Goal: Information Seeking & Learning: Learn about a topic

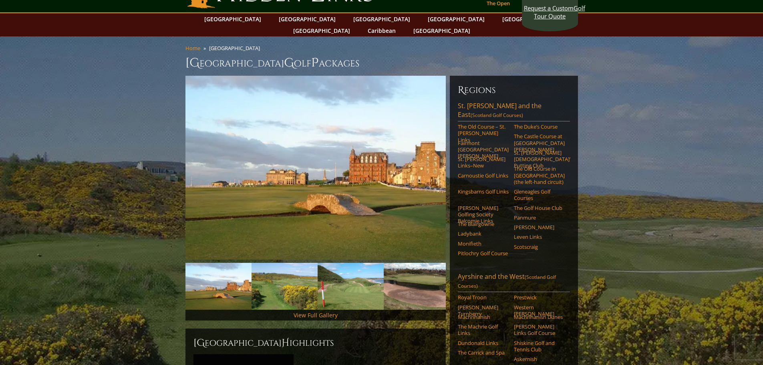
scroll to position [40, 0]
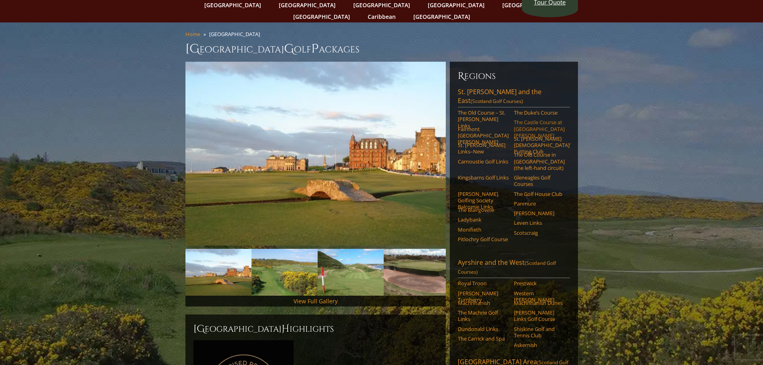
click at [533, 119] on link "The Castle Course at [GEOGRAPHIC_DATA][PERSON_NAME]" at bounding box center [539, 129] width 51 height 20
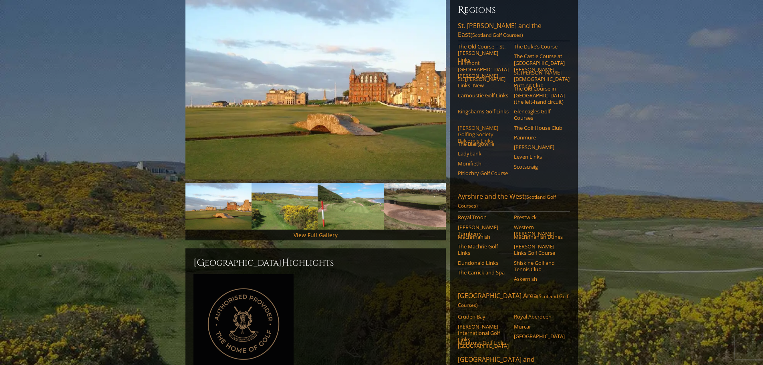
scroll to position [120, 0]
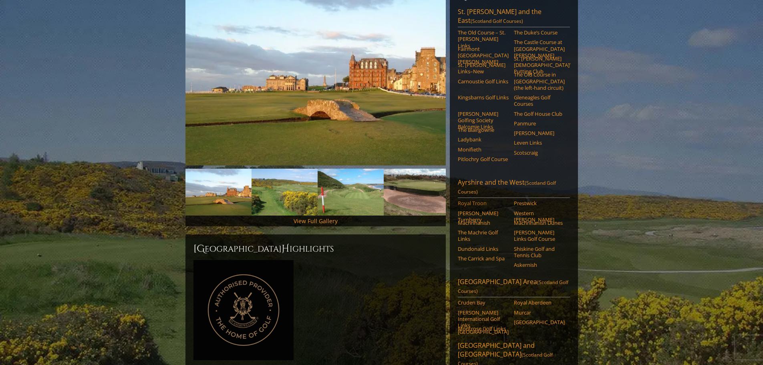
click at [476, 200] on link "Royal Troon" at bounding box center [483, 203] width 51 height 6
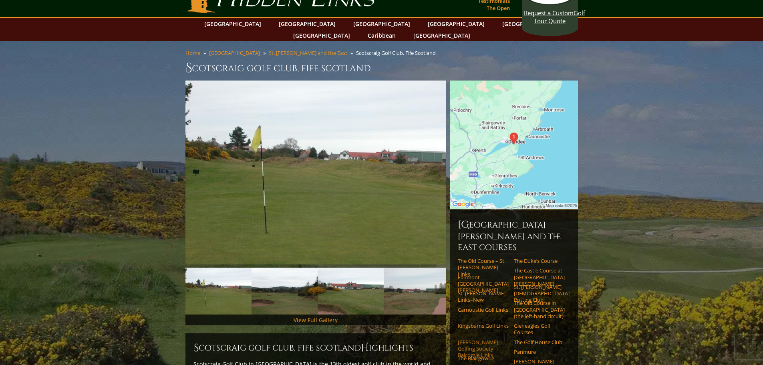
scroll to position [40, 0]
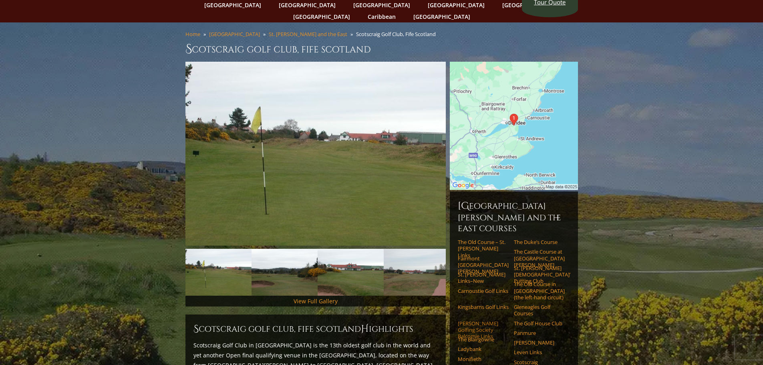
click at [480, 320] on link "[PERSON_NAME] Golfing Society Balcomie Links" at bounding box center [483, 330] width 51 height 20
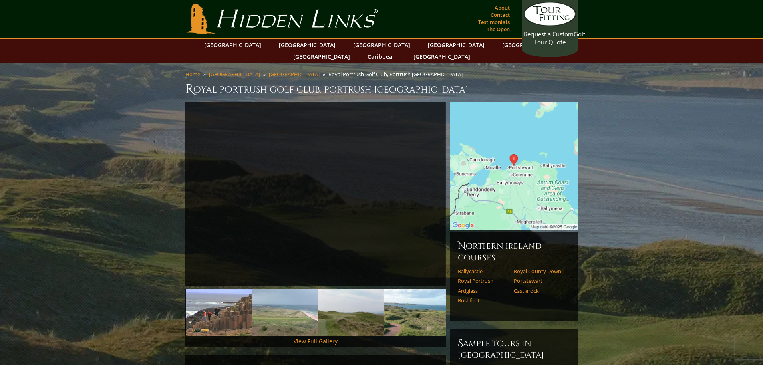
scroll to position [40, 0]
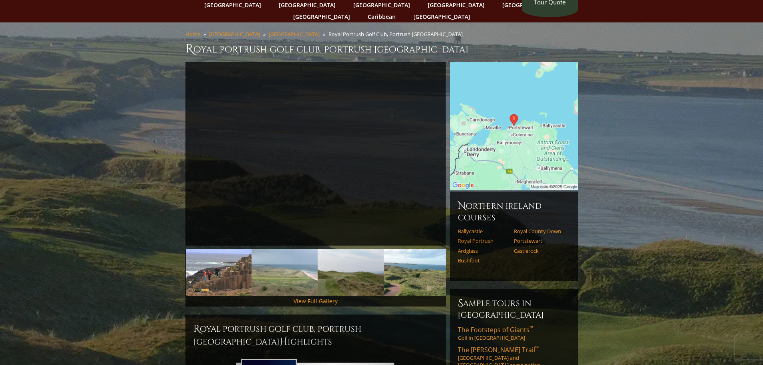
click at [483, 237] on link "Royal Portrush" at bounding box center [483, 240] width 51 height 6
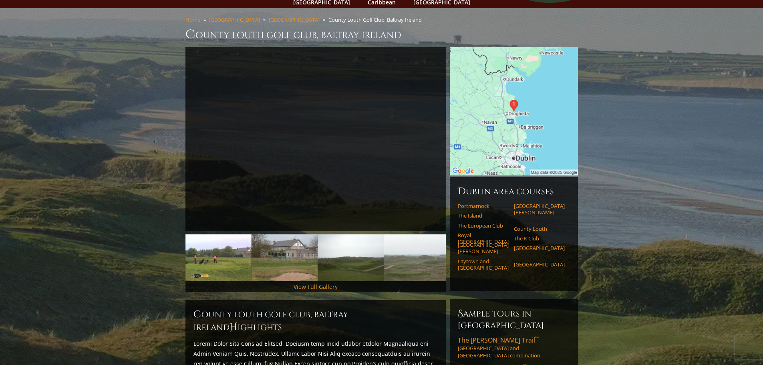
scroll to position [40, 0]
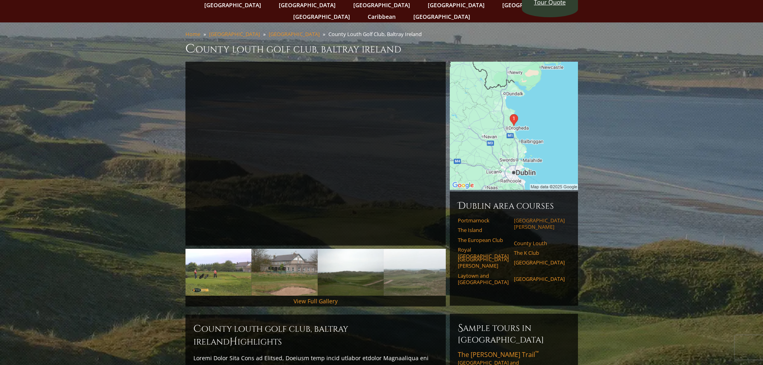
click at [544, 217] on link "Portmarnock Resort & Jameson Golf Links" at bounding box center [539, 223] width 51 height 13
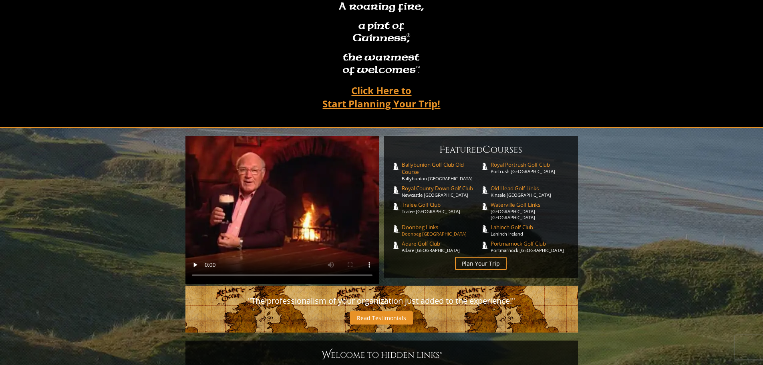
scroll to position [80, 0]
click at [424, 223] on span "Doonbeg Links" at bounding box center [440, 226] width 79 height 7
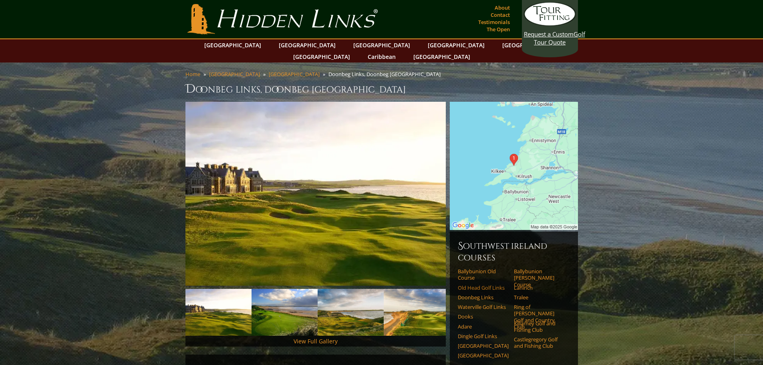
click at [495, 284] on link "Old Head Golf Links" at bounding box center [483, 287] width 51 height 6
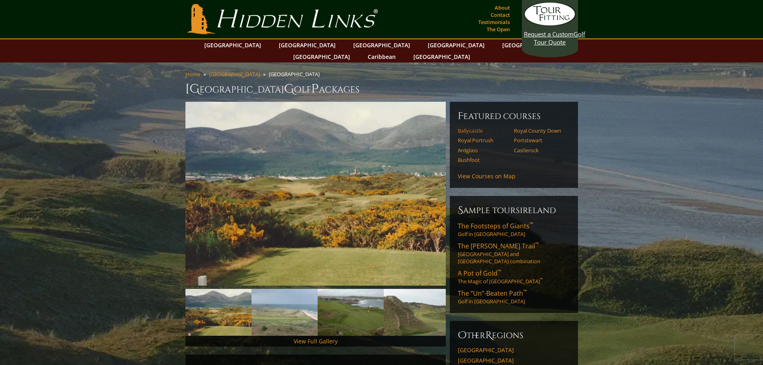
click at [474, 127] on link "Ballycastle" at bounding box center [483, 130] width 51 height 6
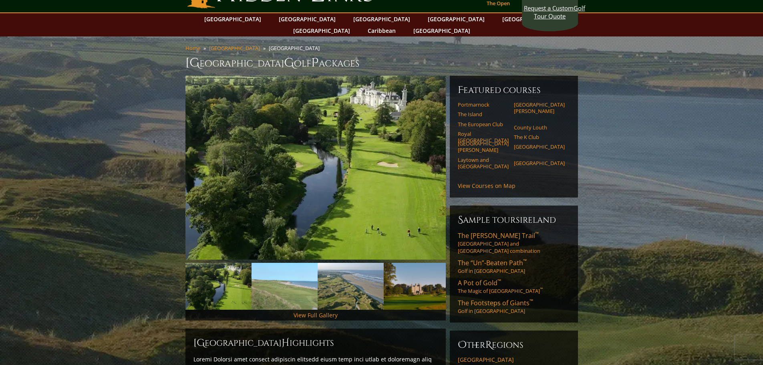
scroll to position [40, 0]
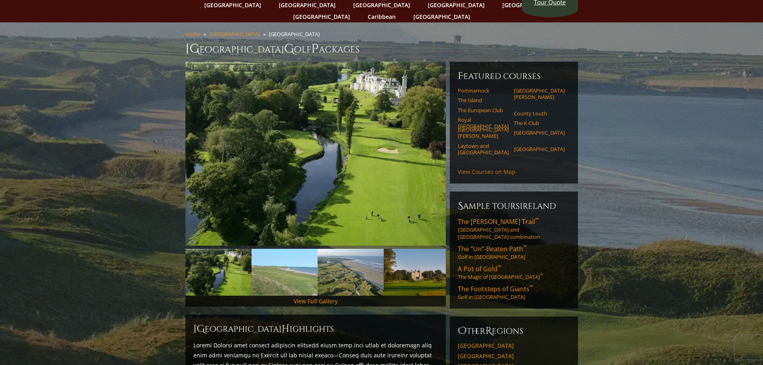
click at [499, 168] on link "View Courses on Map" at bounding box center [487, 172] width 58 height 8
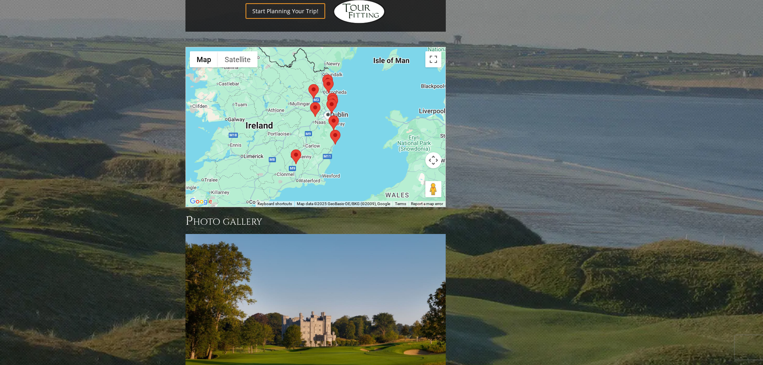
scroll to position [644, 0]
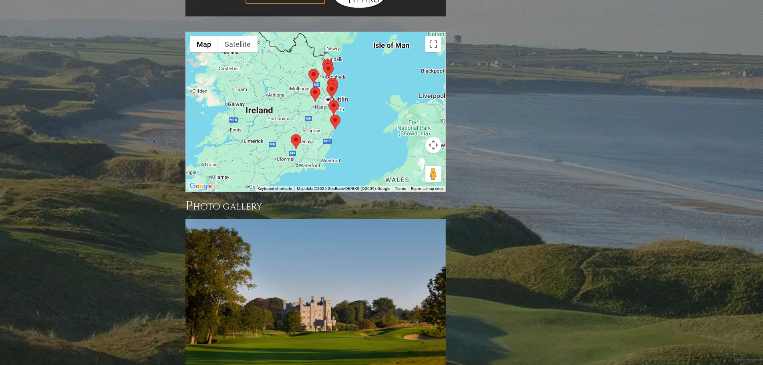
click at [367, 66] on div at bounding box center [315, 111] width 259 height 159
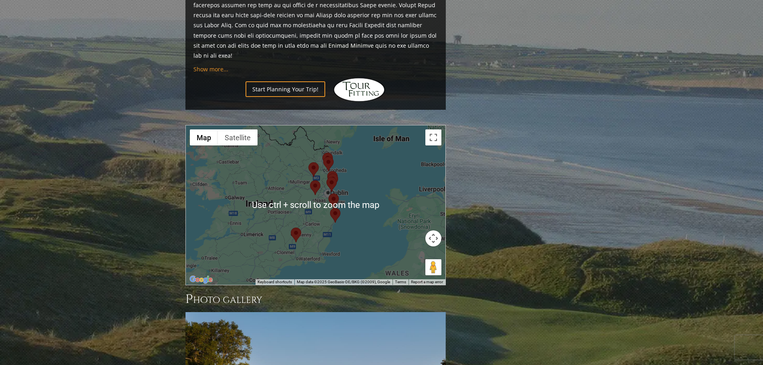
scroll to position [564, 0]
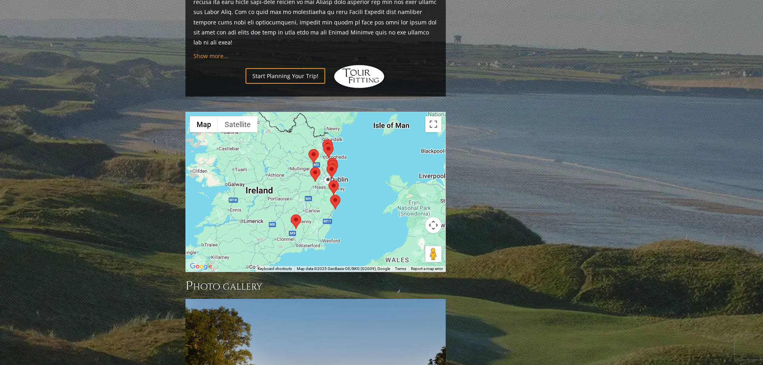
click at [322, 139] on area at bounding box center [322, 139] width 0 height 0
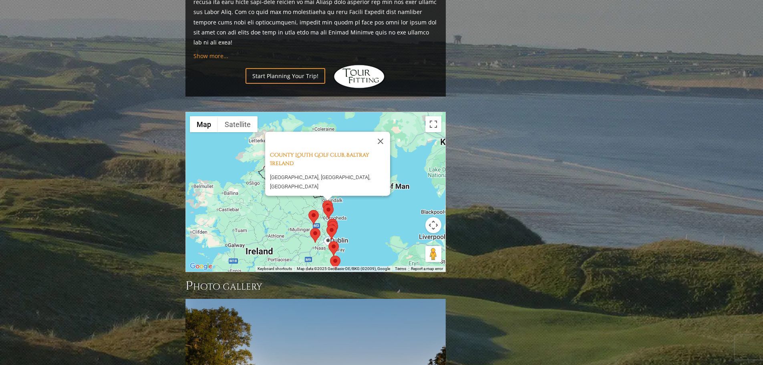
click at [417, 151] on div "County Louth Golf Club, Baltray Ireland County Louth Golf Club, Louth, Ireland" at bounding box center [315, 191] width 259 height 159
click at [419, 147] on div "County Louth Golf Club, Baltray Ireland County Louth Golf Club, Louth, Ireland" at bounding box center [315, 191] width 259 height 159
click at [381, 132] on button "Close" at bounding box center [380, 141] width 19 height 19
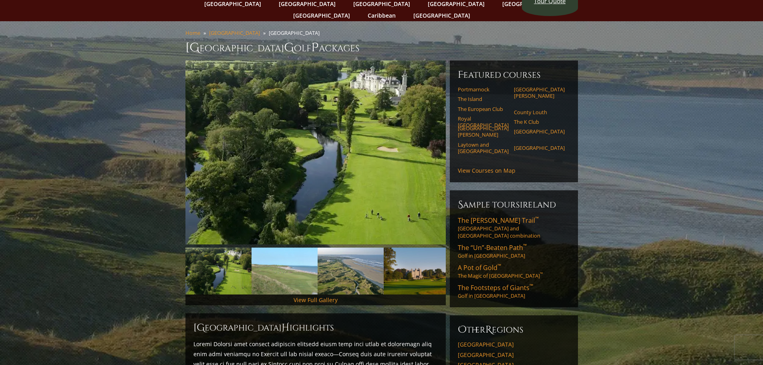
scroll to position [33, 0]
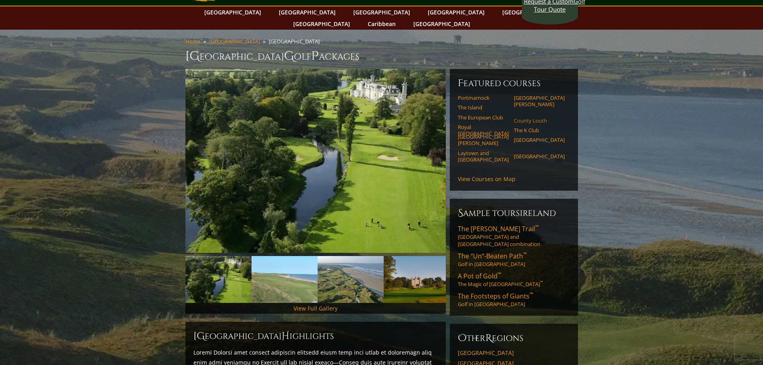
click at [535, 117] on link "County Louth" at bounding box center [539, 120] width 51 height 6
